Goal: Transaction & Acquisition: Book appointment/travel/reservation

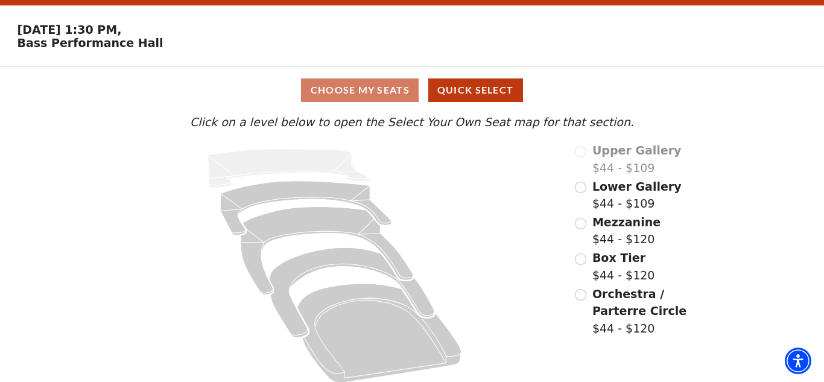
scroll to position [43, 0]
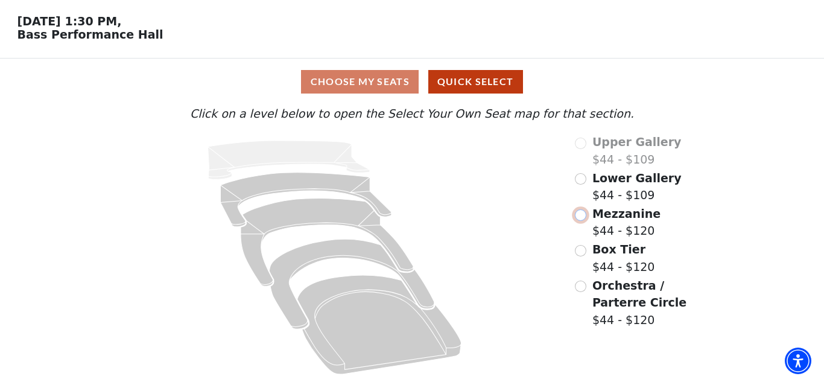
click at [582, 215] on input "Mezzanine$44 - $120\a" at bounding box center [580, 214] width 11 height 11
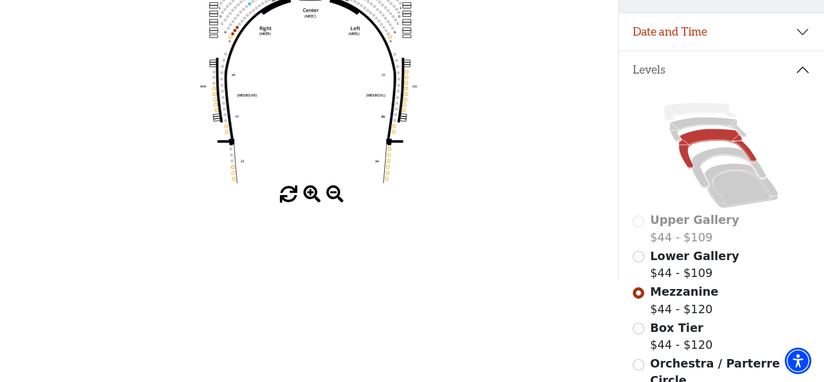
scroll to position [208, 0]
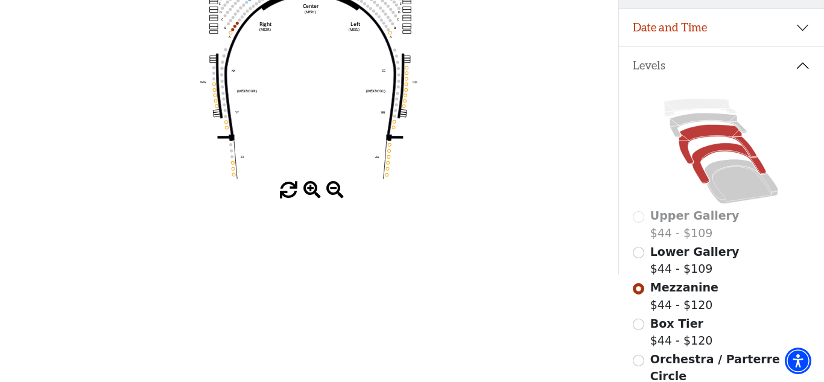
click at [716, 150] on icon at bounding box center [729, 163] width 74 height 40
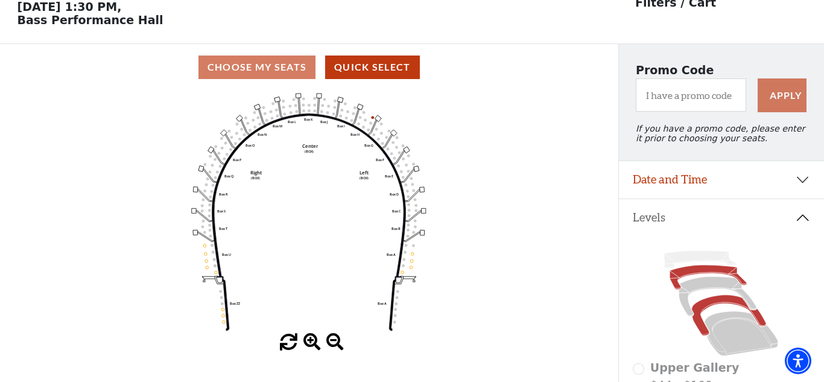
scroll to position [112, 0]
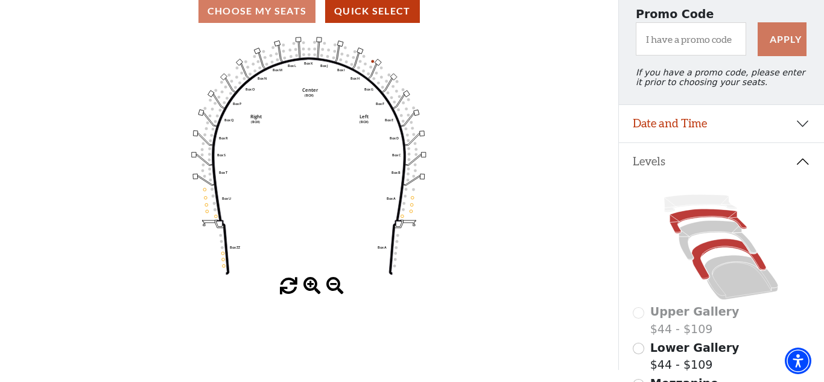
click at [712, 212] on icon at bounding box center [708, 221] width 77 height 24
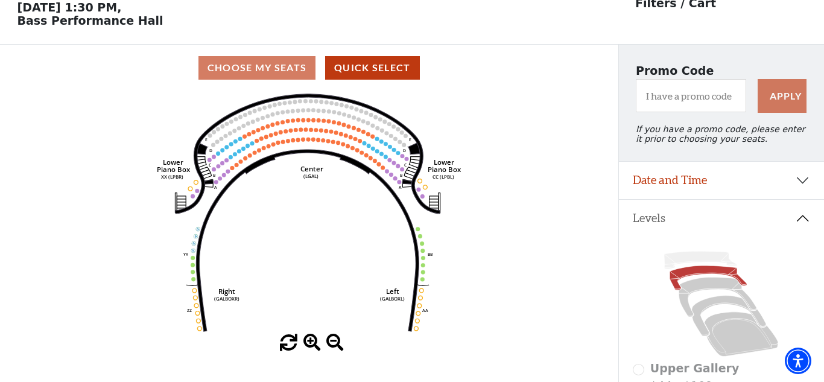
scroll to position [56, 0]
click at [294, 142] on use "Seat Selected" at bounding box center [293, 139] width 5 height 5
click at [332, 145] on icon "Right (GALBOXR) E D C B A E D C B A YY ZZ Left (GALBOXL) BB AA Center Lower Pia…" at bounding box center [309, 211] width 556 height 243
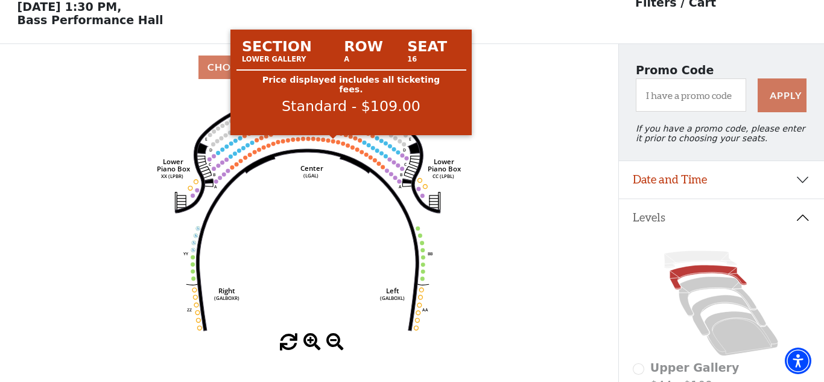
click at [334, 142] on circle at bounding box center [333, 141] width 4 height 4
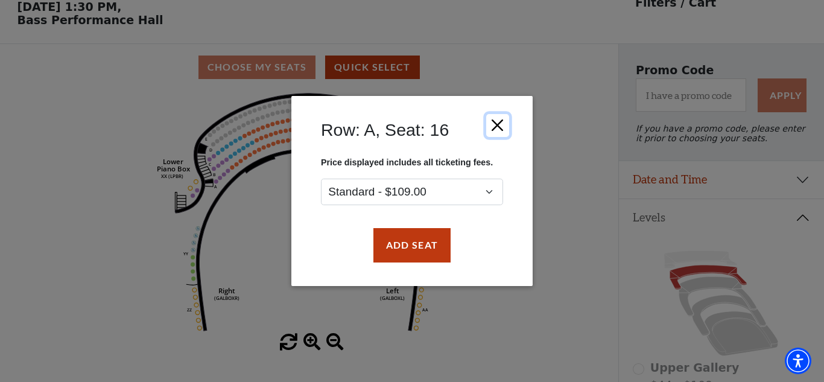
click at [498, 127] on button "Close" at bounding box center [497, 125] width 23 height 23
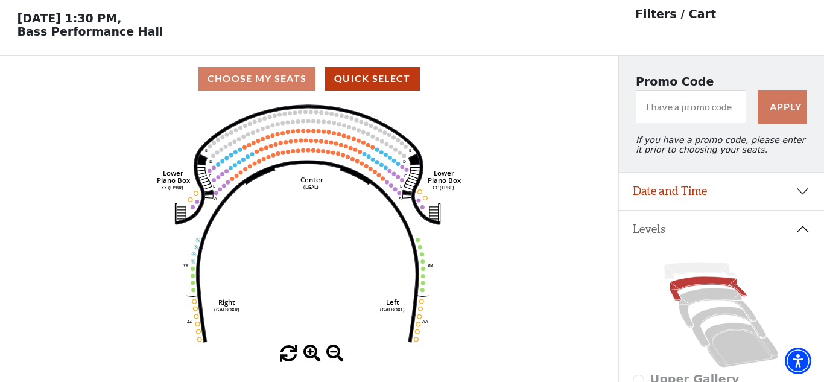
scroll to position [47, 0]
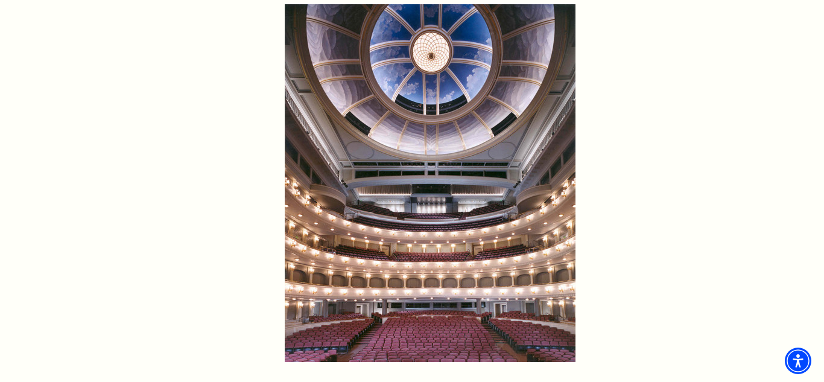
scroll to position [712, 0]
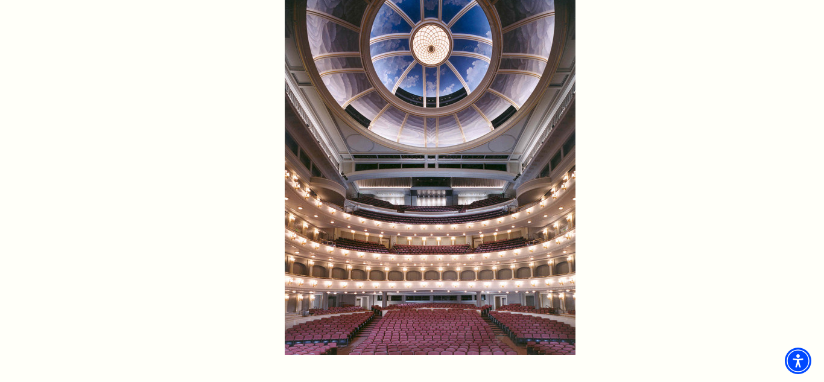
click at [424, 227] on img at bounding box center [430, 176] width 291 height 358
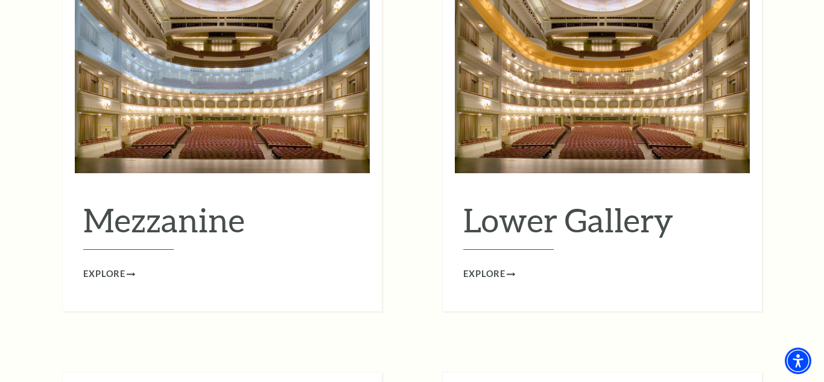
scroll to position [1590, 0]
click at [479, 266] on span "Explore" at bounding box center [484, 273] width 42 height 15
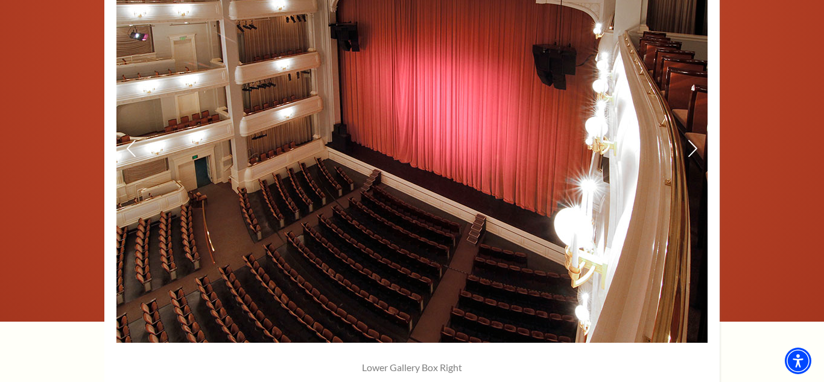
scroll to position [914, 0]
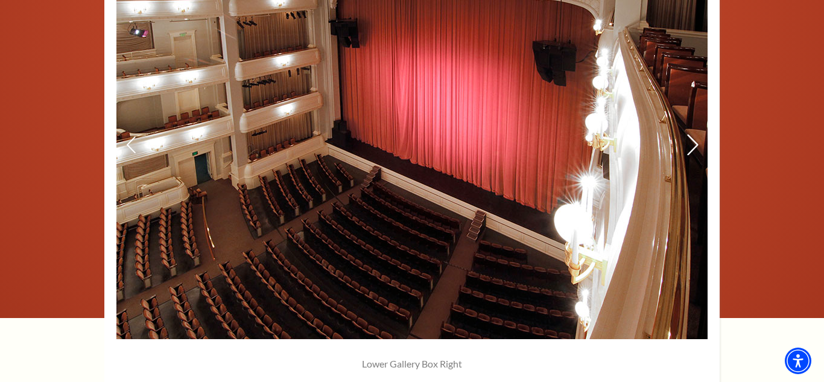
click at [692, 150] on use at bounding box center [692, 144] width 11 height 21
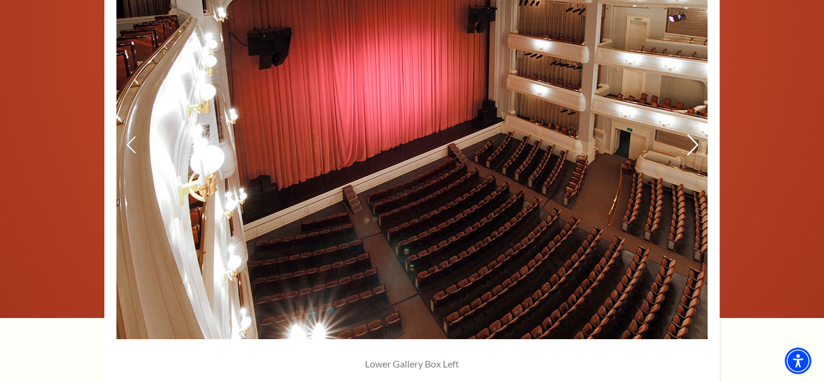
click at [692, 150] on use at bounding box center [692, 144] width 11 height 21
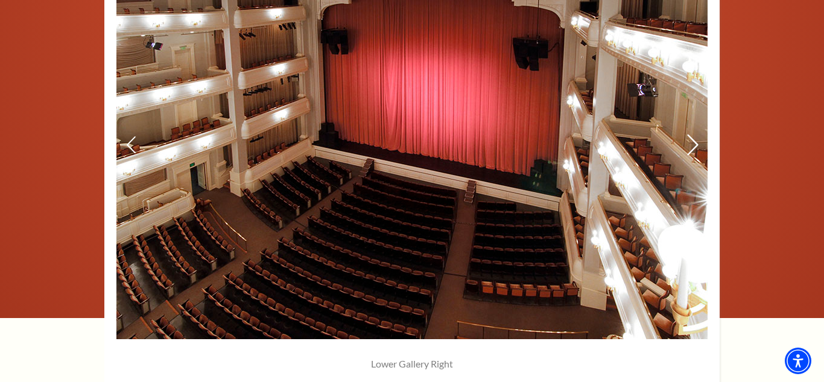
click at [692, 150] on use at bounding box center [692, 144] width 11 height 21
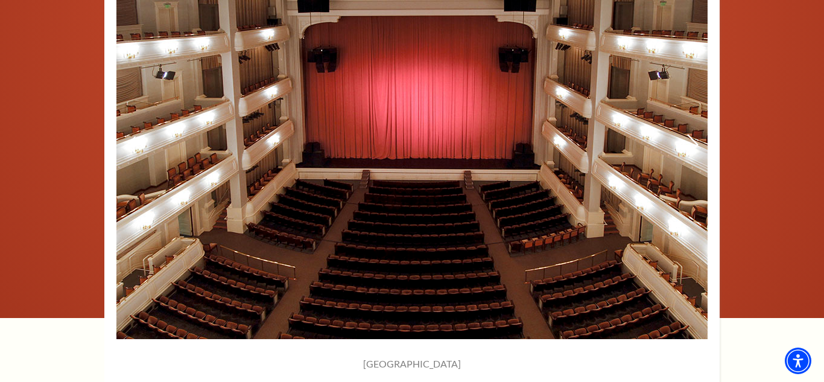
click at [692, 150] on use at bounding box center [692, 144] width 11 height 21
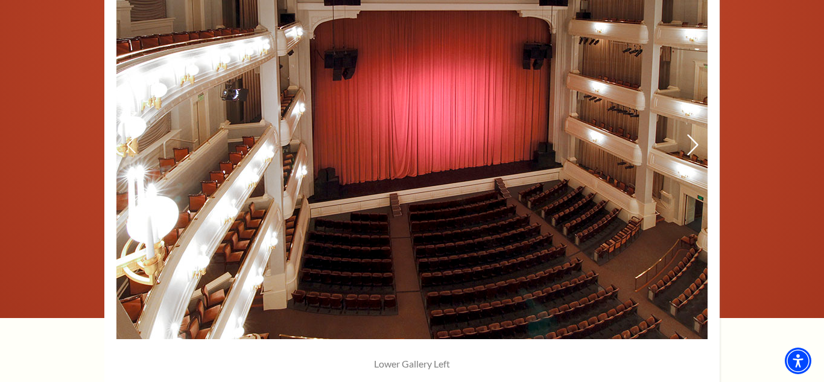
click at [692, 150] on use at bounding box center [692, 144] width 11 height 21
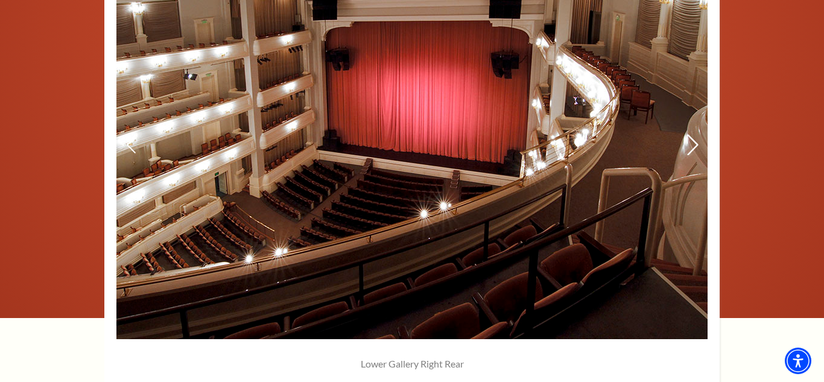
click at [692, 150] on use at bounding box center [692, 144] width 11 height 21
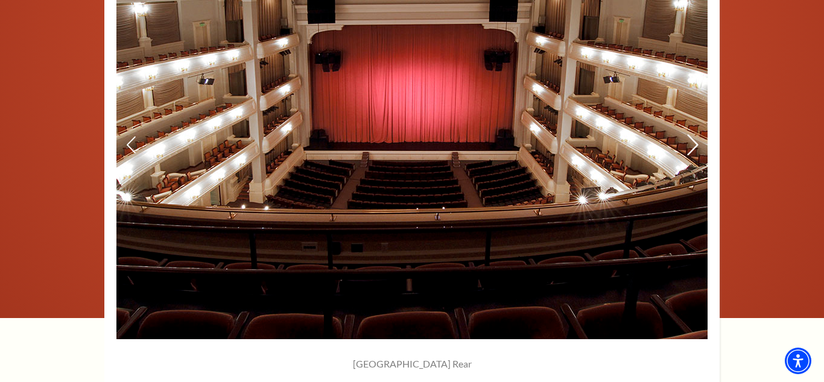
click at [692, 150] on use at bounding box center [692, 144] width 11 height 21
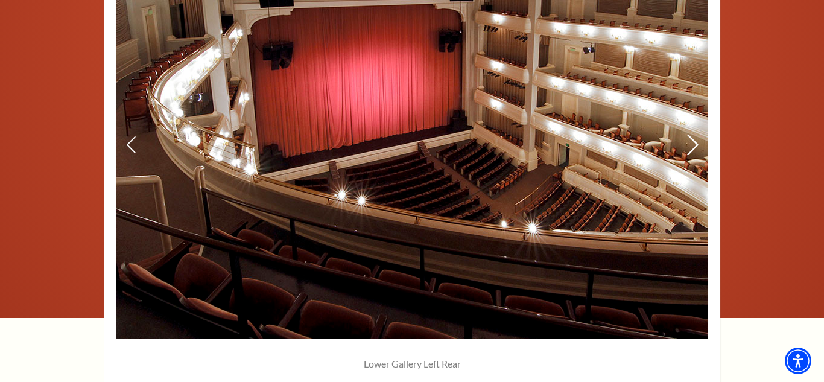
click at [692, 150] on use at bounding box center [692, 144] width 11 height 21
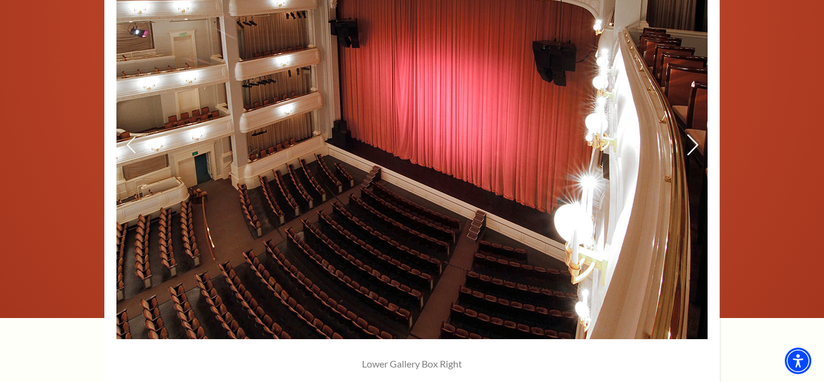
click at [692, 150] on use at bounding box center [692, 144] width 11 height 21
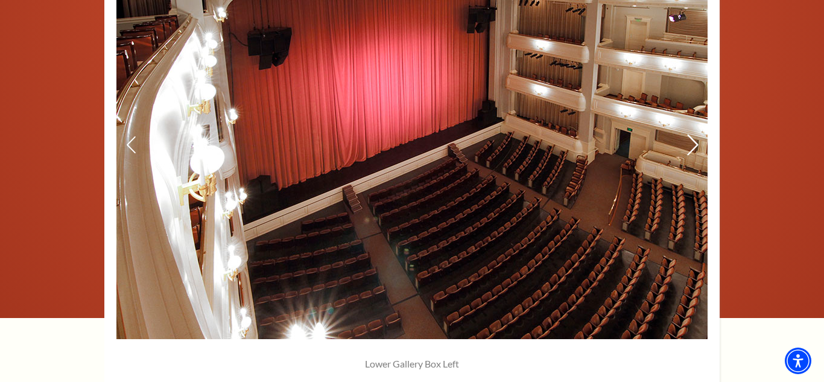
click at [692, 150] on use at bounding box center [692, 144] width 11 height 21
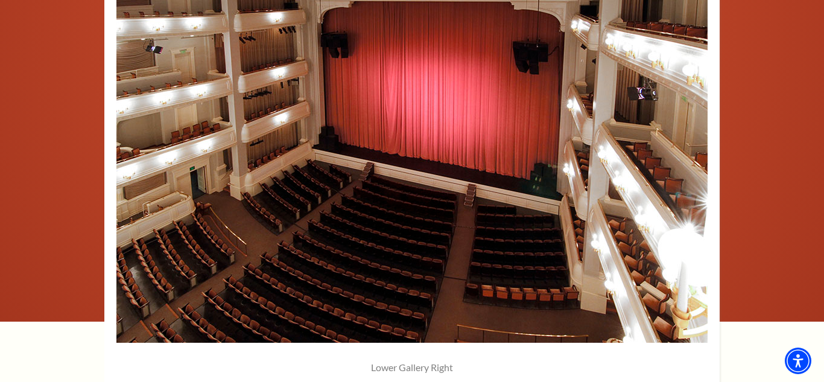
scroll to position [911, 0]
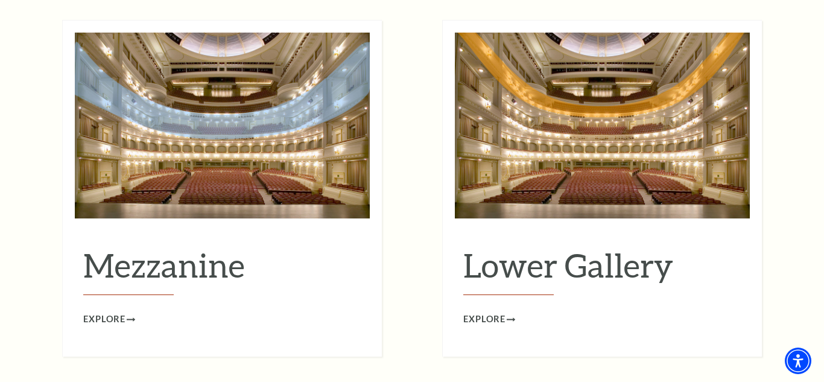
scroll to position [1555, 0]
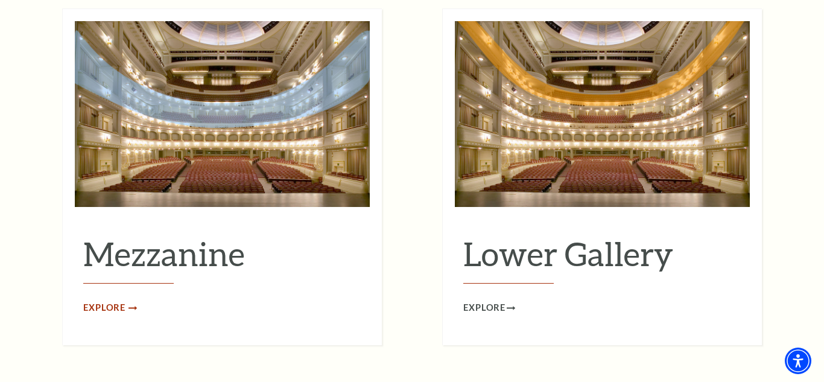
click at [104, 300] on span "Explore" at bounding box center [104, 307] width 42 height 15
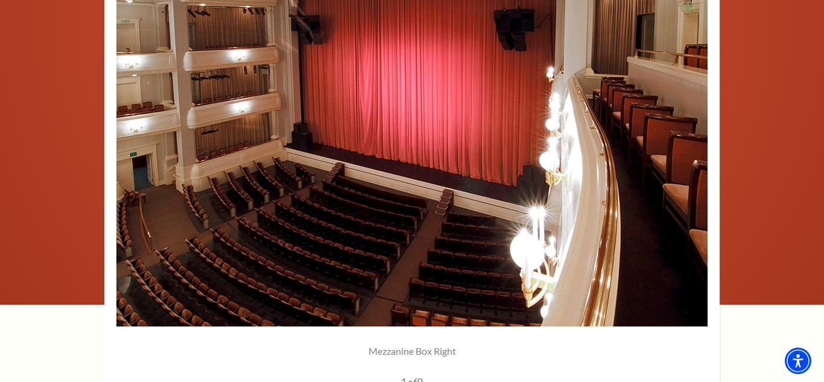
scroll to position [985, 0]
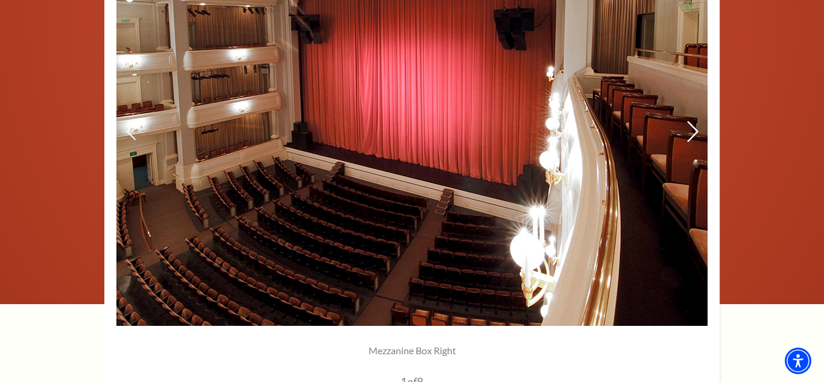
click at [691, 133] on icon at bounding box center [692, 131] width 13 height 21
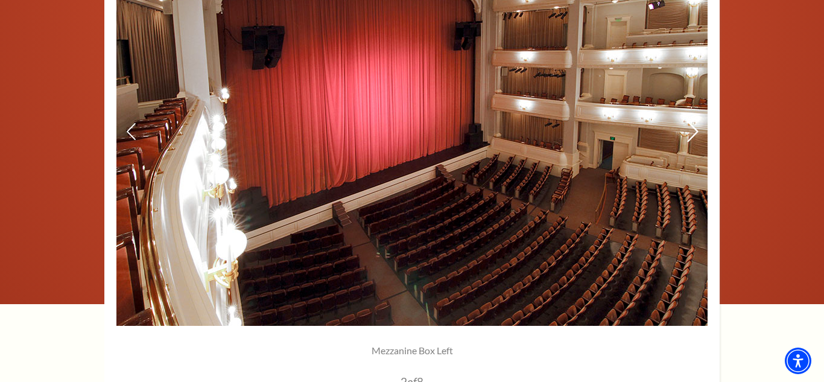
click at [691, 133] on icon at bounding box center [692, 131] width 13 height 21
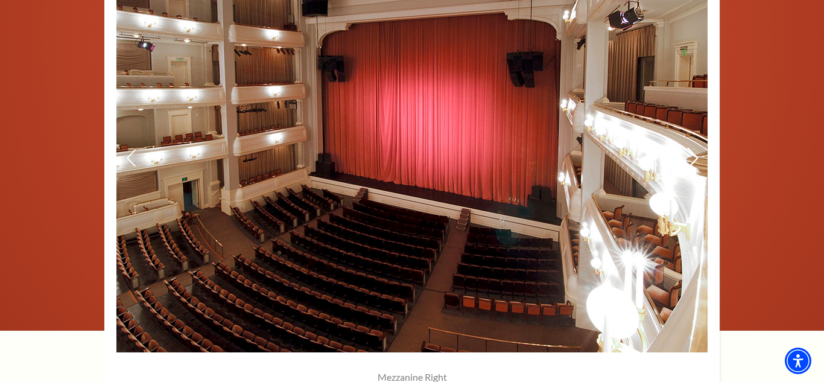
scroll to position [957, 0]
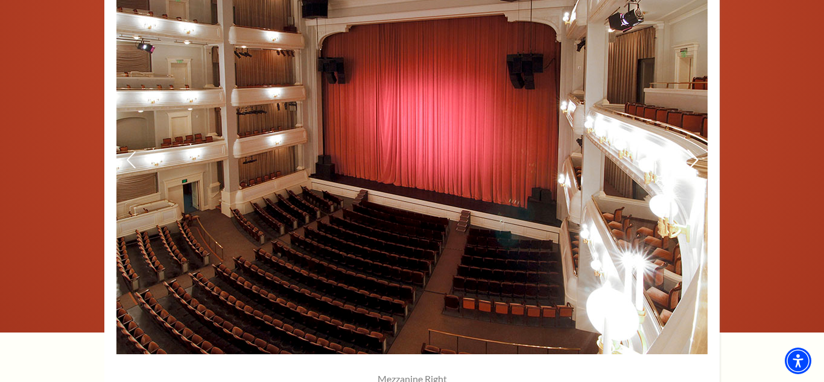
click at [694, 165] on icon at bounding box center [692, 160] width 13 height 21
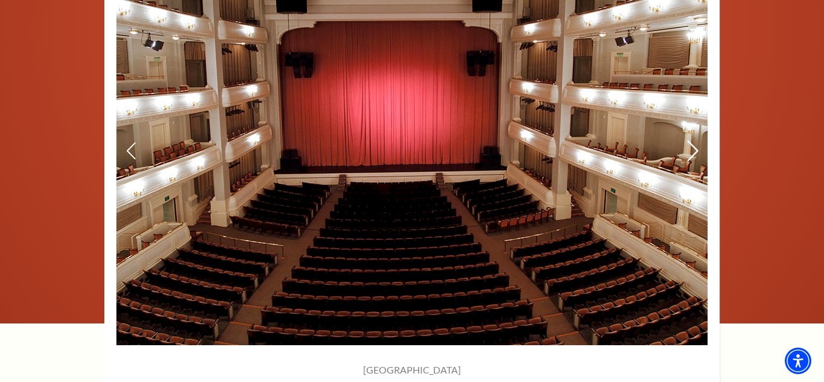
scroll to position [969, 0]
